Goal: Information Seeking & Learning: Learn about a topic

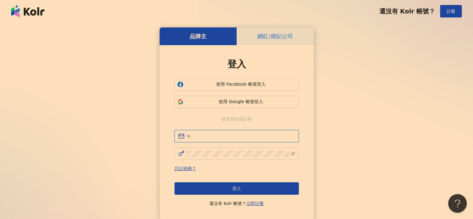
click at [219, 136] on input "text" at bounding box center [241, 136] width 108 height 7
type input "*"
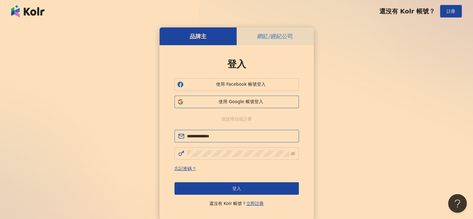
type input "**********"
click at [242, 103] on span "使用 Google 帳號登入" at bounding box center [241, 102] width 110 height 6
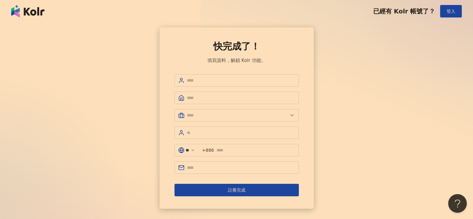
click at [342, 97] on div "快完成了！ 填寫資料，解鎖 Kolr 功能。 ** +886 註冊完成" at bounding box center [236, 117] width 458 height 181
click at [246, 82] on input "text" at bounding box center [241, 80] width 108 height 7
click at [348, 76] on div "快完成了！ 填寫資料，解鎖 Kolr 功能。 ** +886 註冊完成" at bounding box center [236, 117] width 458 height 181
click at [444, 15] on button "登入" at bounding box center [451, 11] width 22 height 12
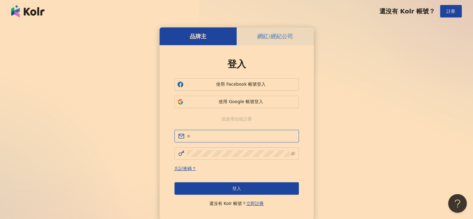
click at [237, 134] on input "text" at bounding box center [241, 136] width 108 height 7
click at [237, 136] on input "text" at bounding box center [241, 136] width 108 height 7
type input "*"
click at [237, 136] on input "text" at bounding box center [241, 136] width 108 height 7
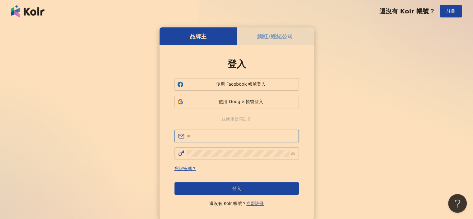
paste input "*"
type input "*"
type input "**********"
click button "登入" at bounding box center [236, 188] width 124 height 12
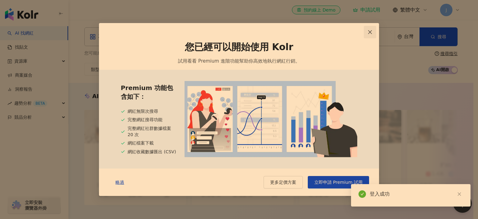
click at [369, 27] on button "Close" at bounding box center [370, 32] width 12 height 12
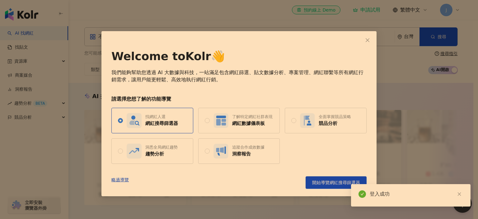
click at [360, 37] on div "Welcome to Kolr 👋 我們能夠幫助您透過 AI 大數據與科技，一站滿足包含網紅篩選、貼文數據分析、專案管理、網紅聯繫等所有網紅行銷需求，讓用戶能…" at bounding box center [238, 113] width 275 height 165
click at [364, 37] on button "Close" at bounding box center [367, 40] width 12 height 12
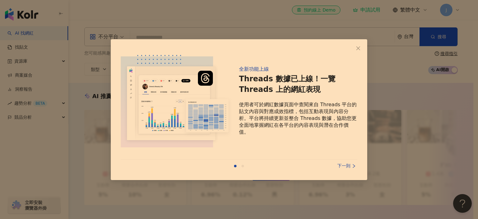
click at [311, 41] on div "全新功能上線 Threads 數據已上線！一覽 Threads 上的網紅表現 使用者可於網紅數據頁面中查閱來自 Threads 平台的貼文內容與對應成效指標，…" at bounding box center [239, 109] width 256 height 141
click at [357, 46] on icon "close" at bounding box center [358, 47] width 5 height 5
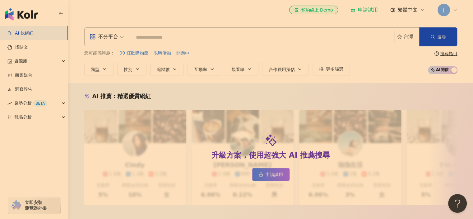
click at [240, 45] on div "不分平台 台灣 搜尋" at bounding box center [270, 36] width 373 height 19
click at [238, 34] on input "search" at bounding box center [262, 37] width 259 height 12
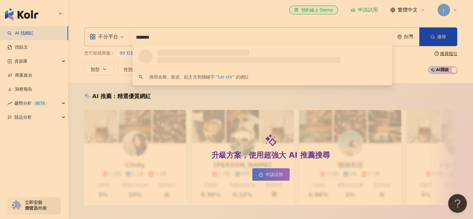
type input "********"
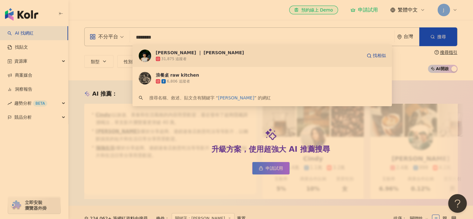
click at [173, 55] on div "[PERSON_NAME] ｜ [PERSON_NAME]" at bounding box center [200, 52] width 88 height 6
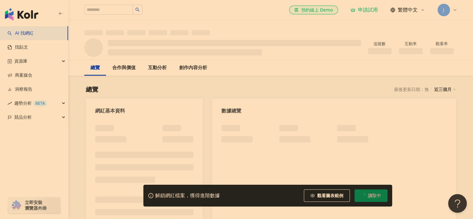
scroll to position [62, 0]
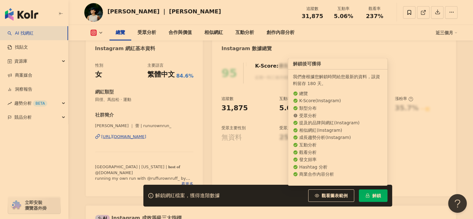
scroll to position [31, 0]
